Goal: Information Seeking & Learning: Learn about a topic

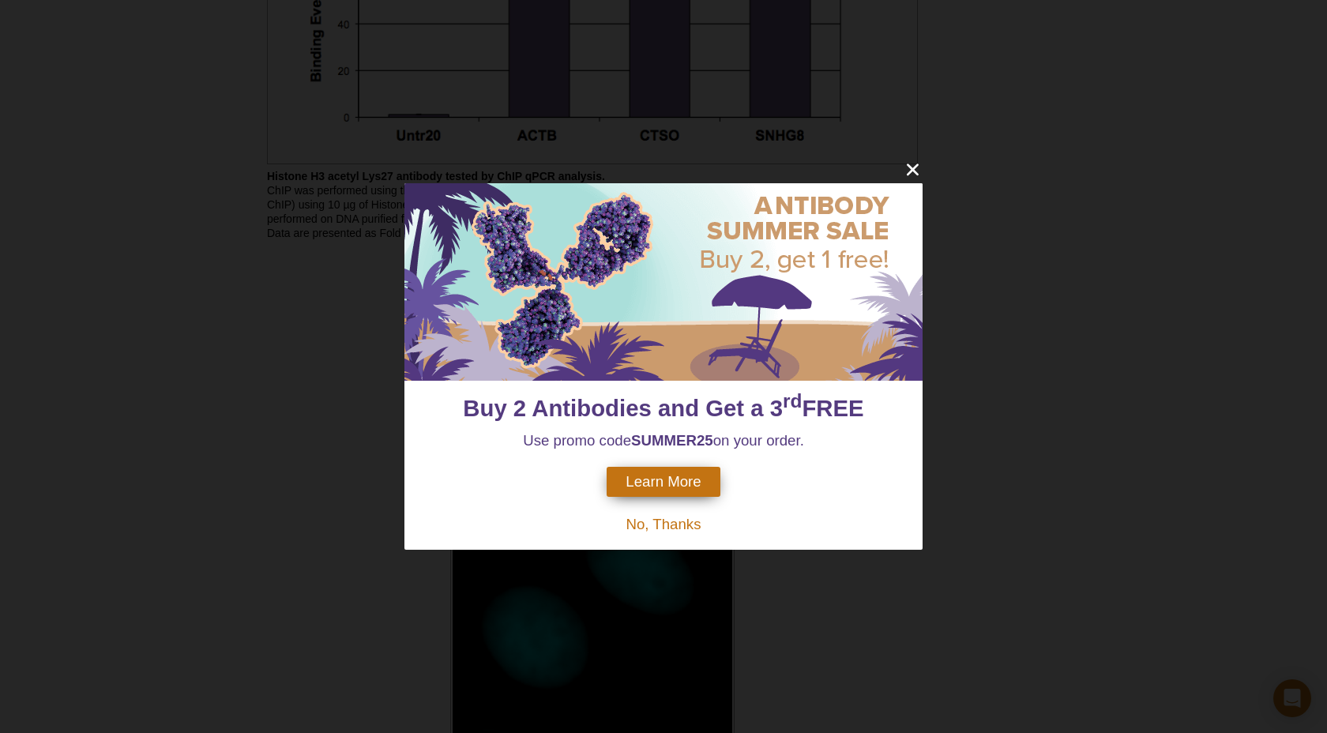
scroll to position [1537, 0]
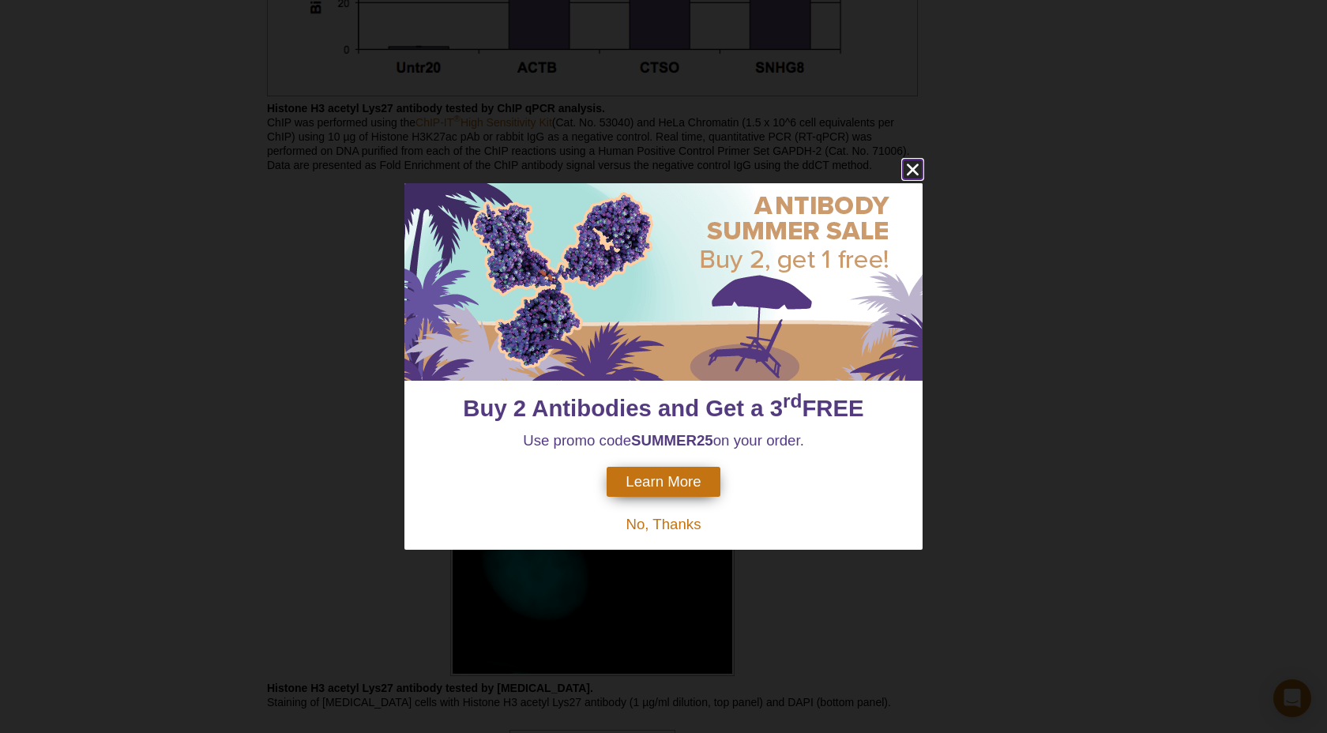
click at [914, 167] on icon "close" at bounding box center [913, 170] width 12 height 12
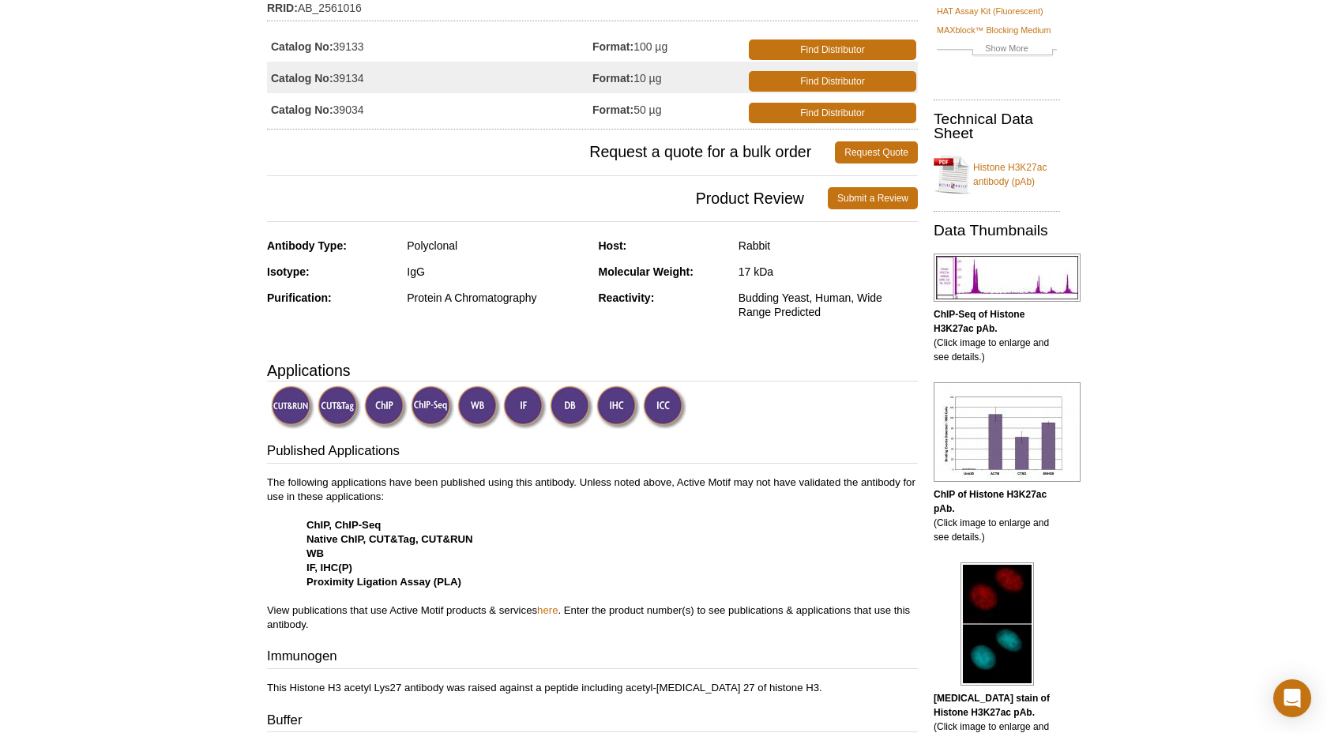
scroll to position [140, 0]
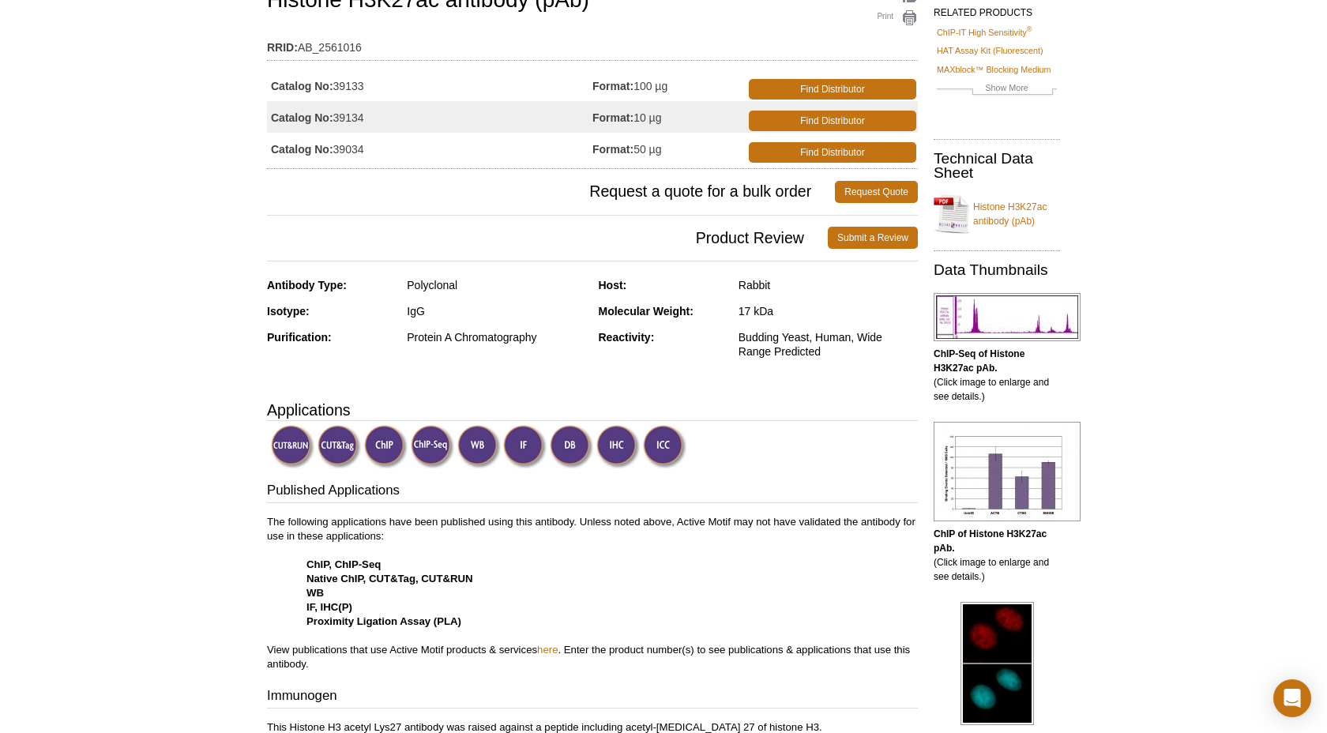
click at [386, 446] on img at bounding box center [385, 446] width 43 height 43
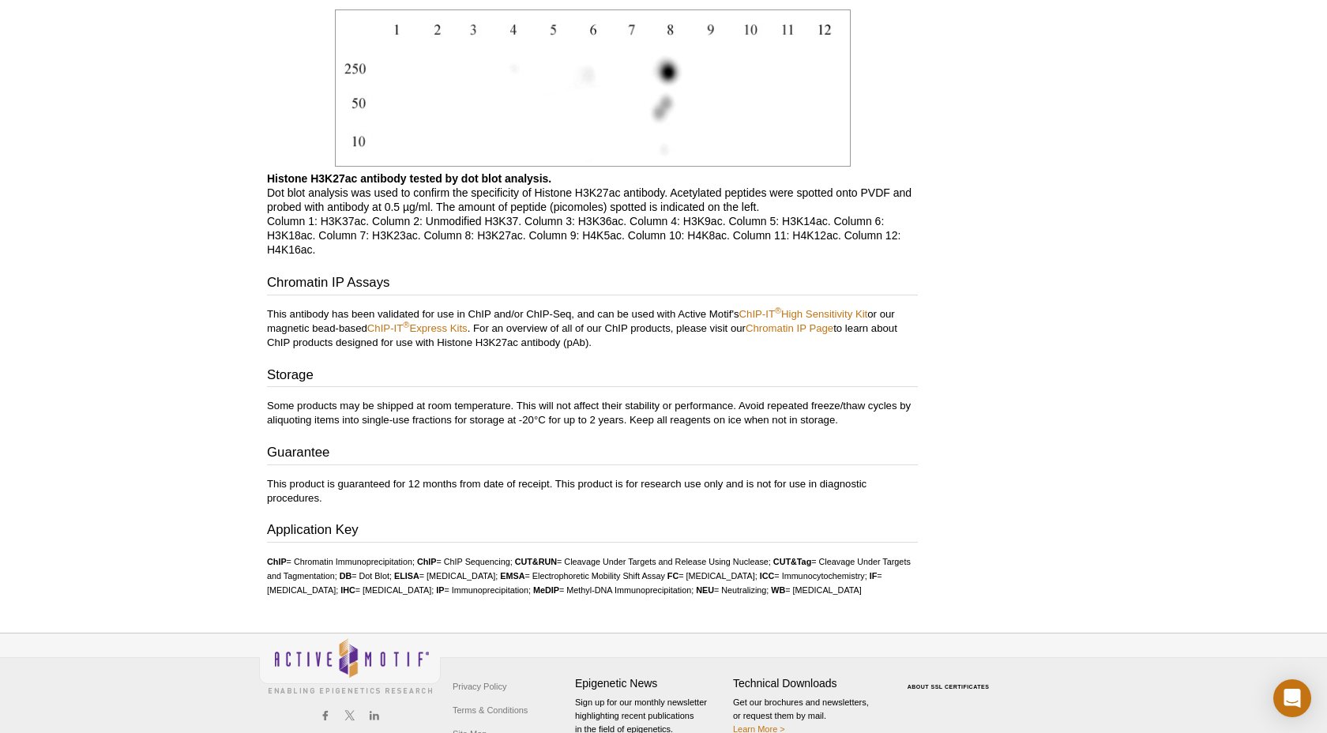
scroll to position [2760, 0]
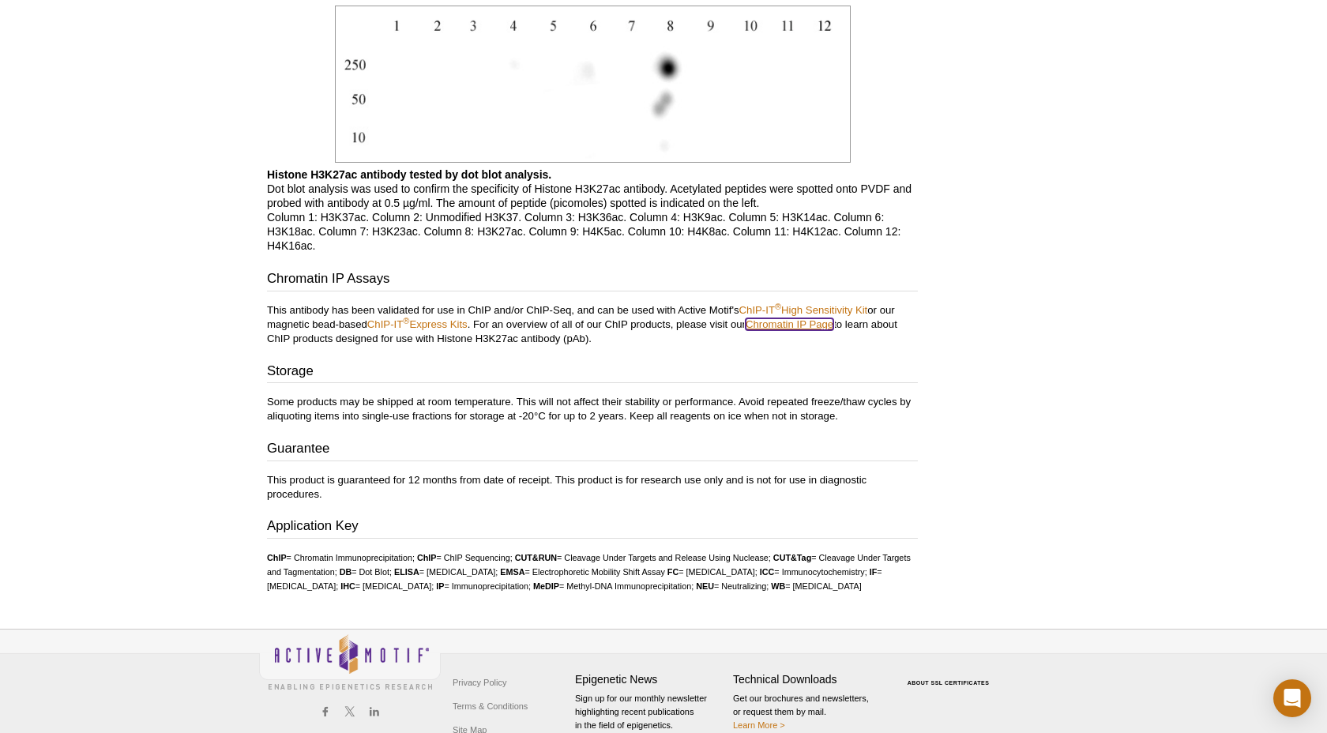
click at [787, 326] on link "Chromatin IP Page" at bounding box center [790, 324] width 88 height 12
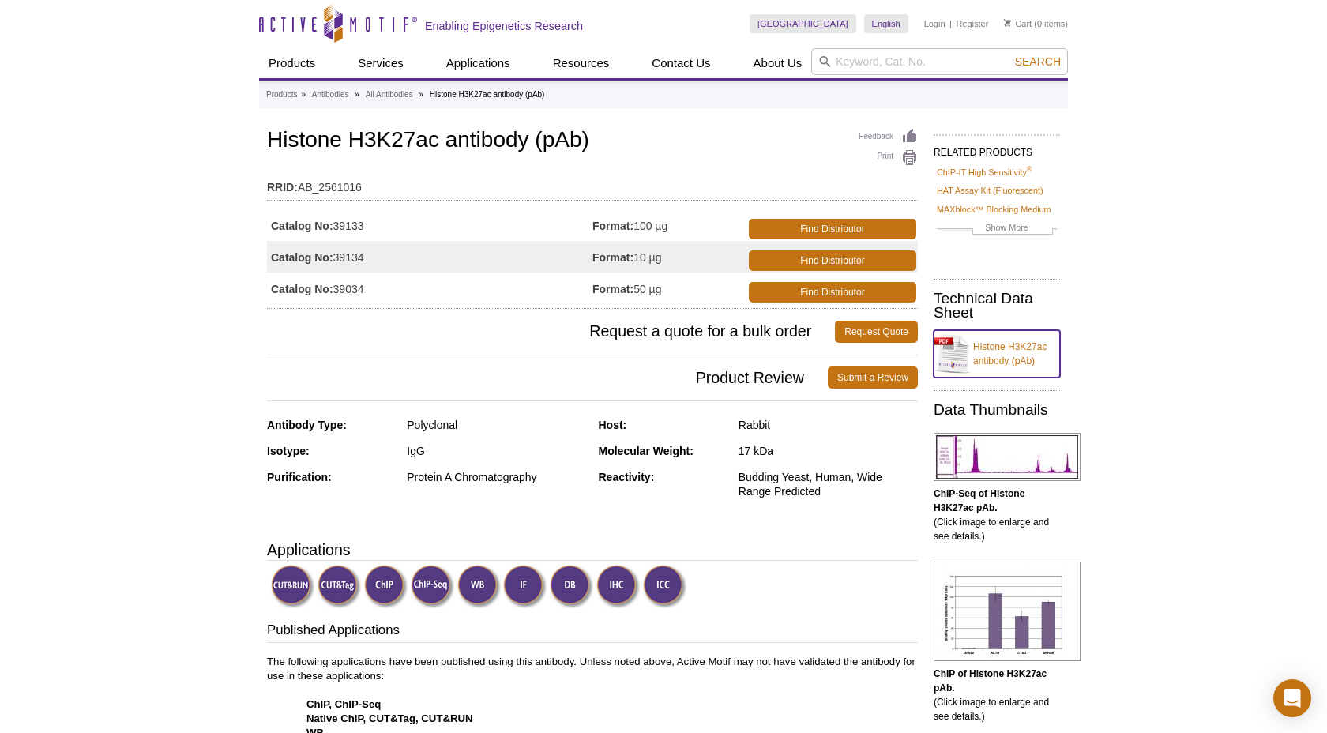
click at [987, 351] on link "Histone H3K27ac antibody (pAb)" at bounding box center [997, 353] width 126 height 47
